Goal: Navigation & Orientation: Find specific page/section

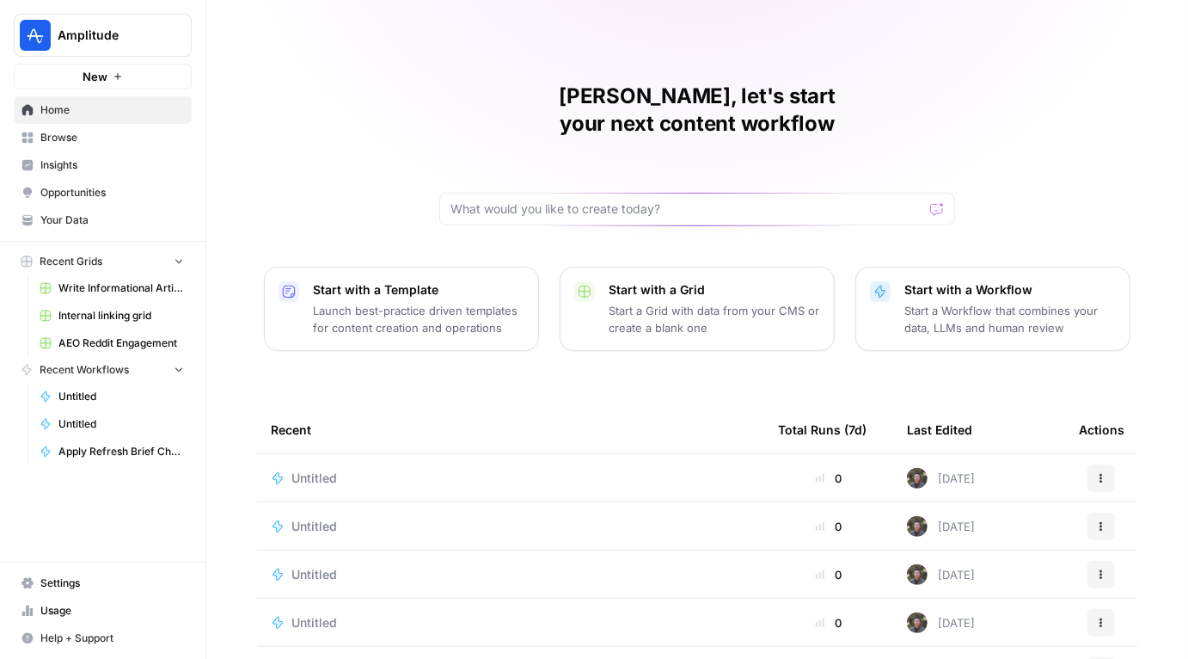
click at [65, 153] on link "Insights" at bounding box center [103, 165] width 178 height 28
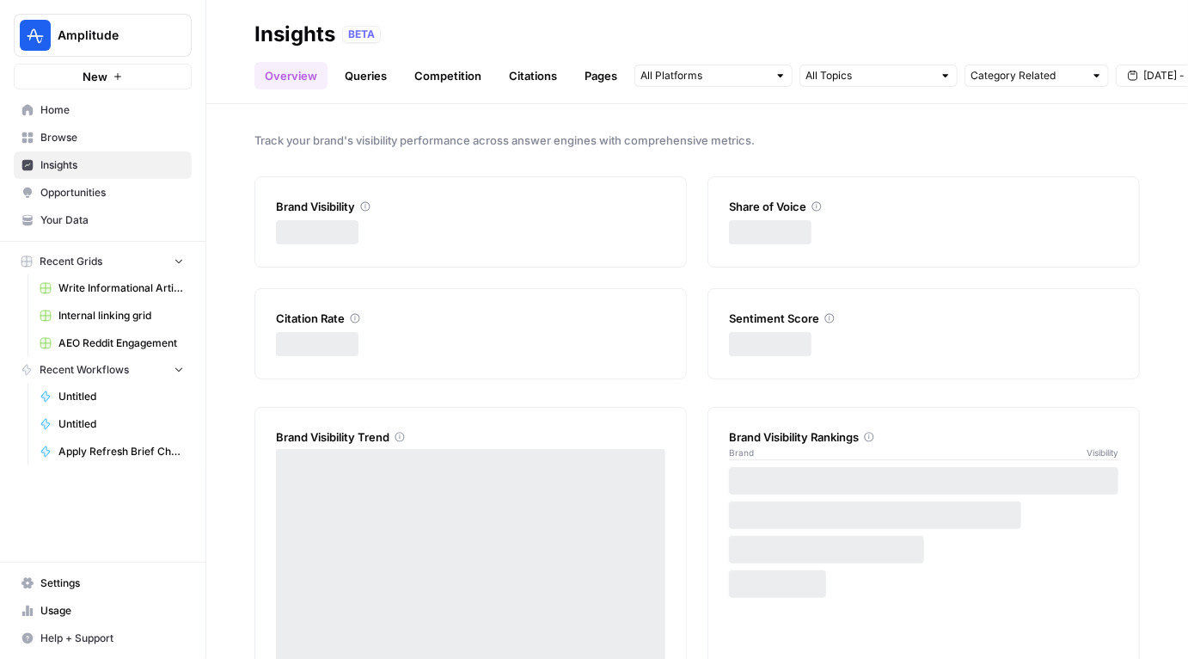
click at [540, 69] on link "Citations" at bounding box center [533, 76] width 69 height 28
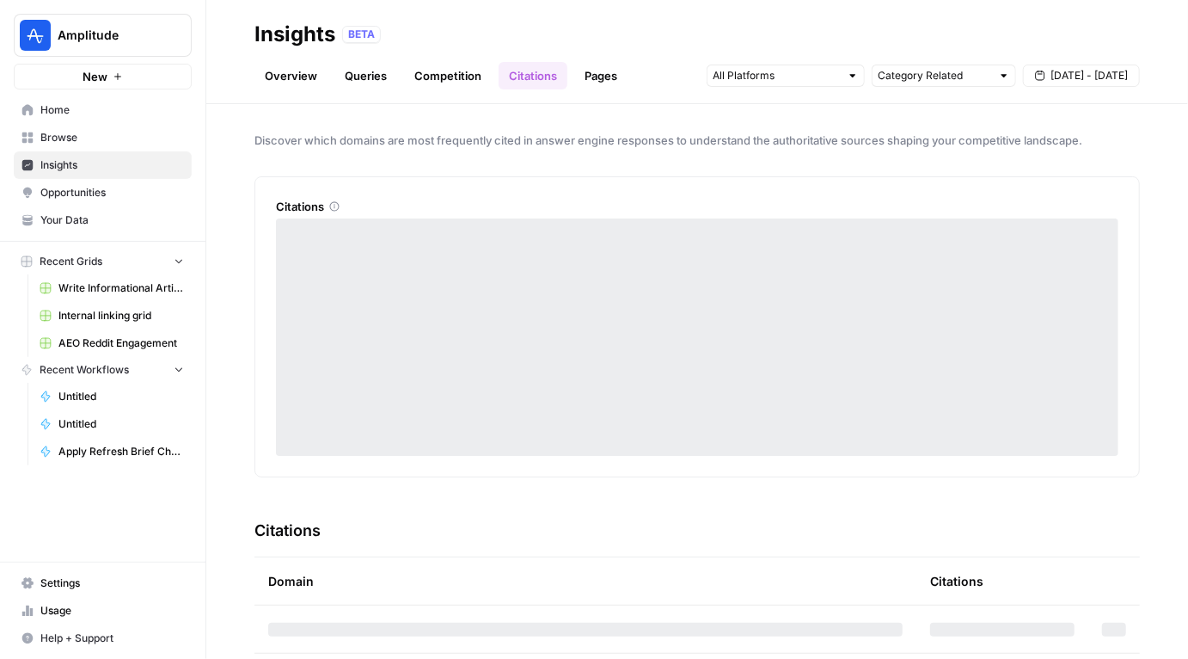
scroll to position [187, 0]
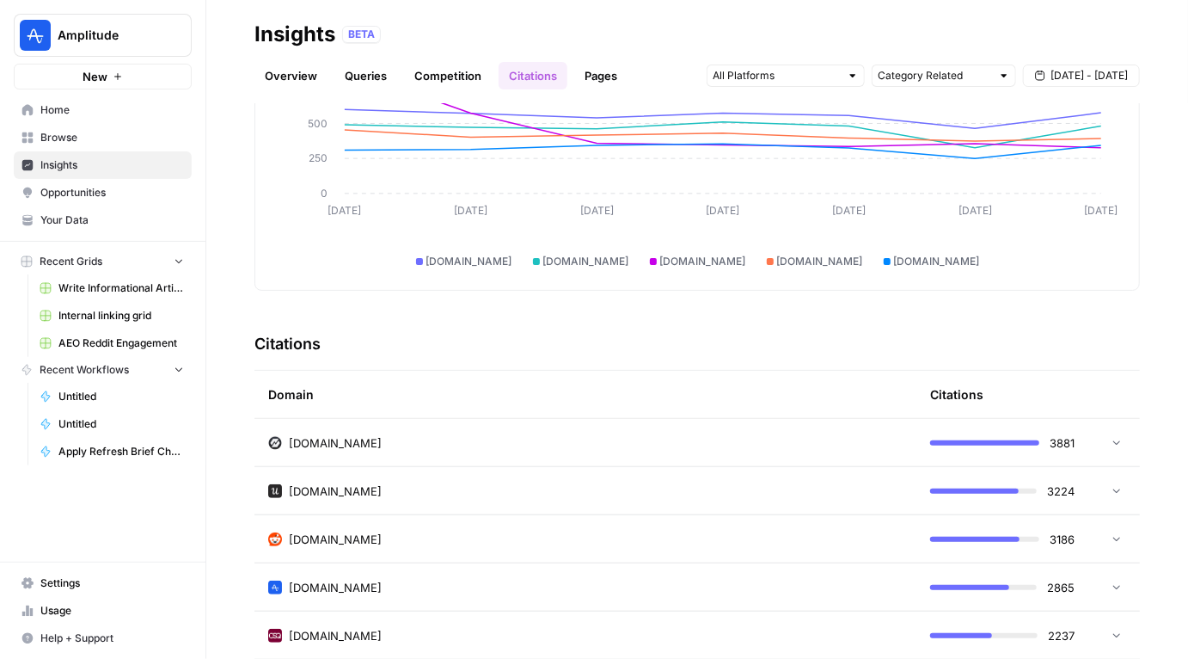
click at [611, 71] on link "Pages" at bounding box center [600, 76] width 53 height 28
